Goal: Navigation & Orientation: Find specific page/section

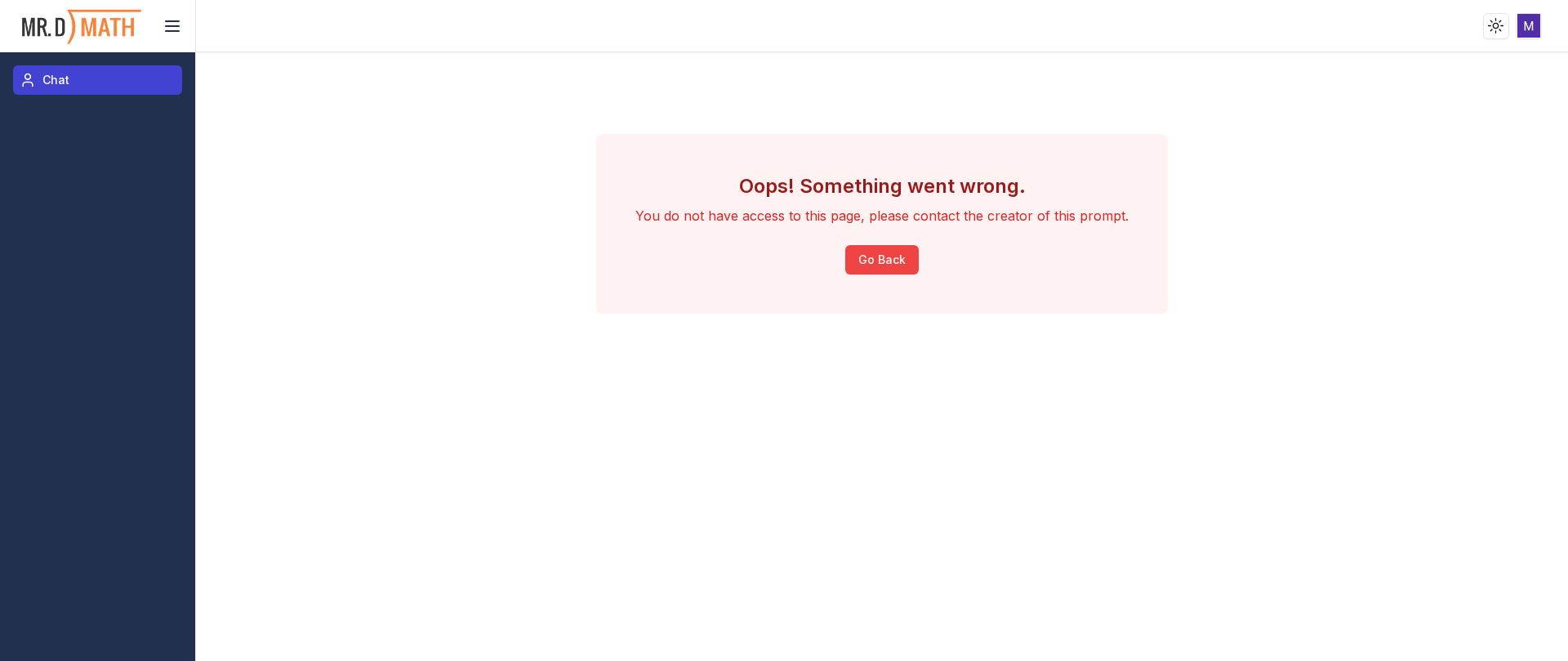
click at [74, 92] on link "Chat" at bounding box center [98, 80] width 169 height 30
click at [73, 31] on img at bounding box center [82, 26] width 123 height 43
click at [905, 263] on button "Go Back" at bounding box center [882, 260] width 74 height 30
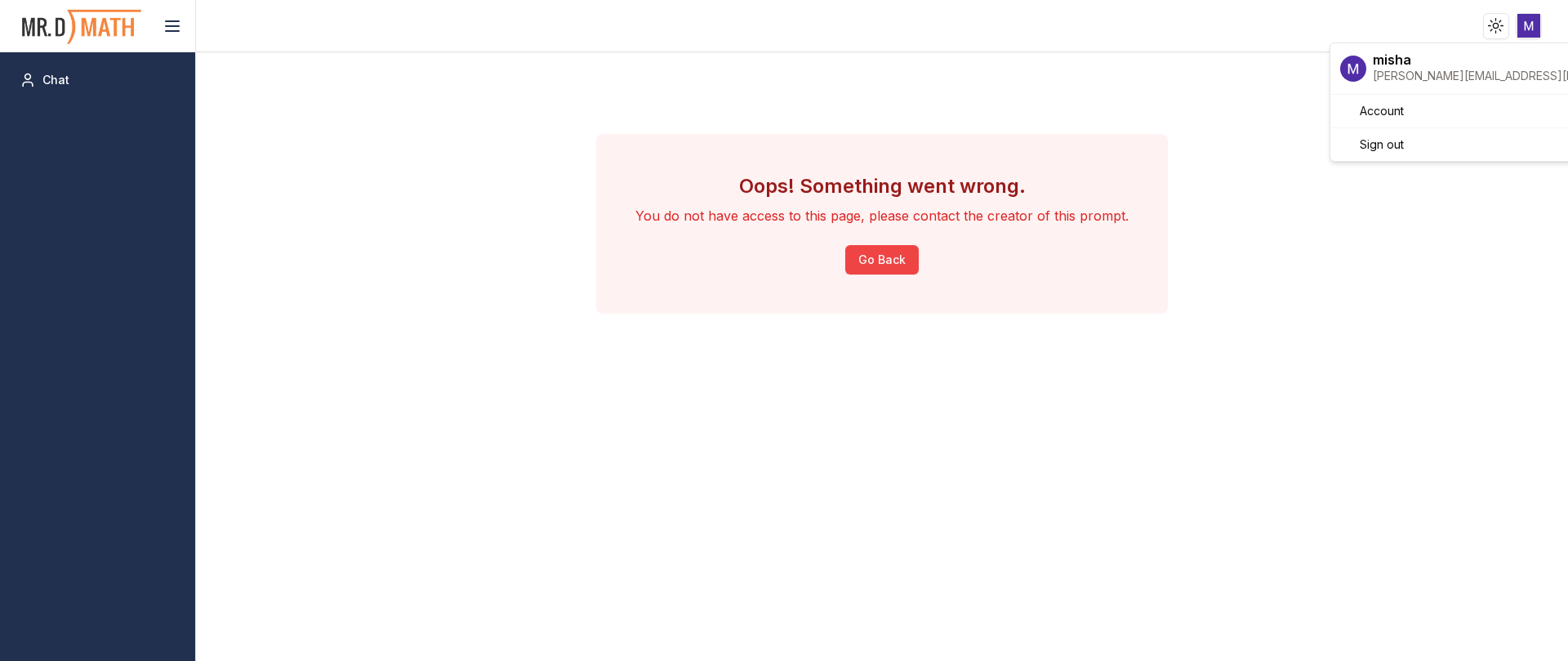
click at [1519, 29] on html "Toggle theme Toggle user menu Chat Oops! Something went wrong. You do not have …" at bounding box center [784, 330] width 1568 height 661
click at [1375, 139] on span "Sign out" at bounding box center [1381, 144] width 44 height 16
